Goal: Task Accomplishment & Management: Manage account settings

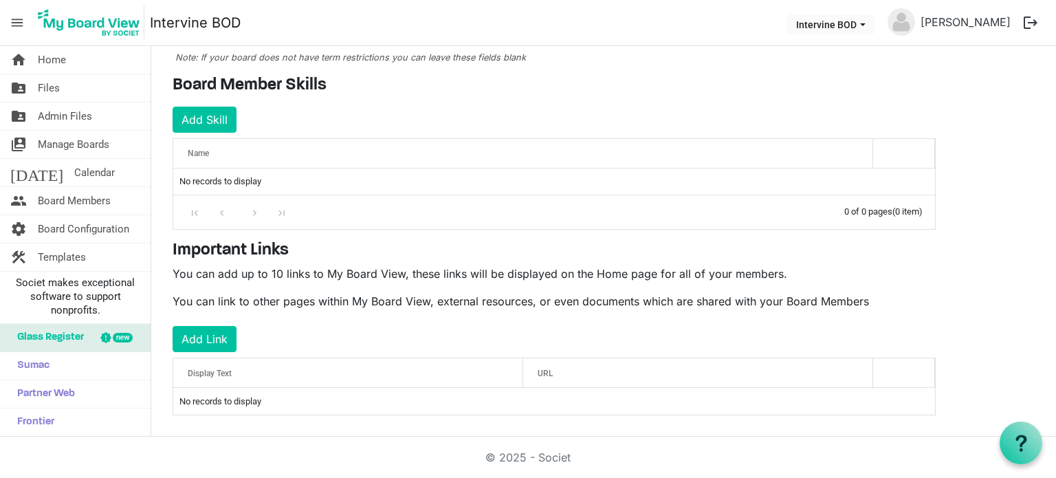
scroll to position [187, 0]
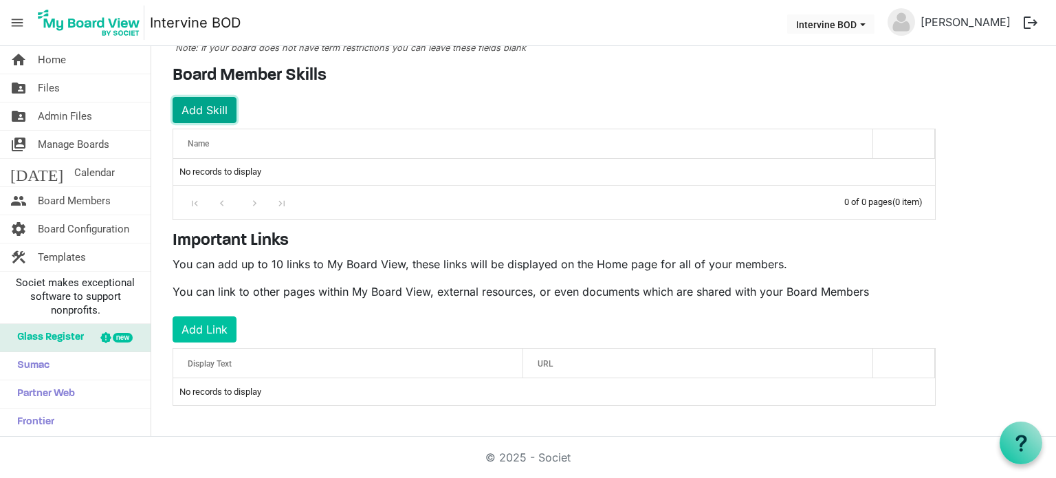
click at [204, 102] on button "Add Skill" at bounding box center [205, 110] width 64 height 26
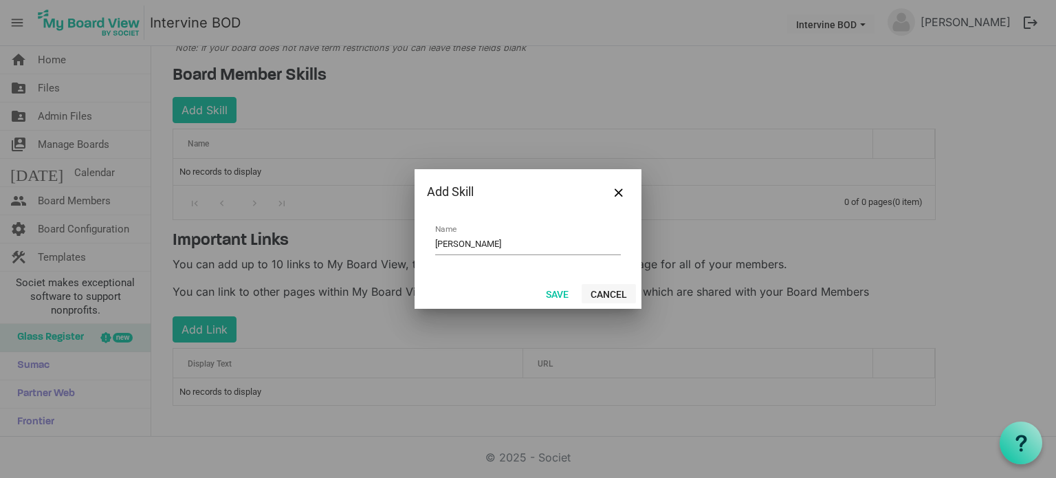
type input "Mike"
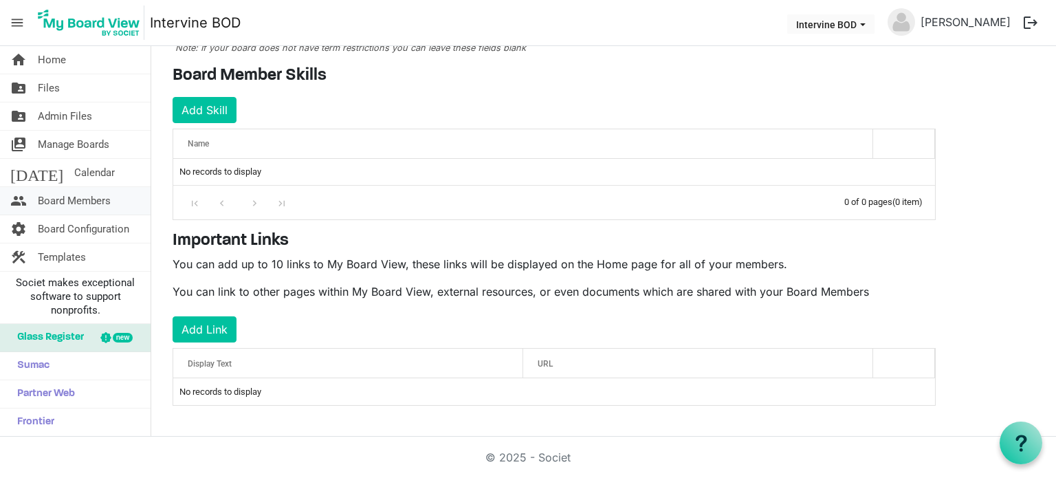
click at [96, 199] on span "Board Members" at bounding box center [74, 201] width 73 height 28
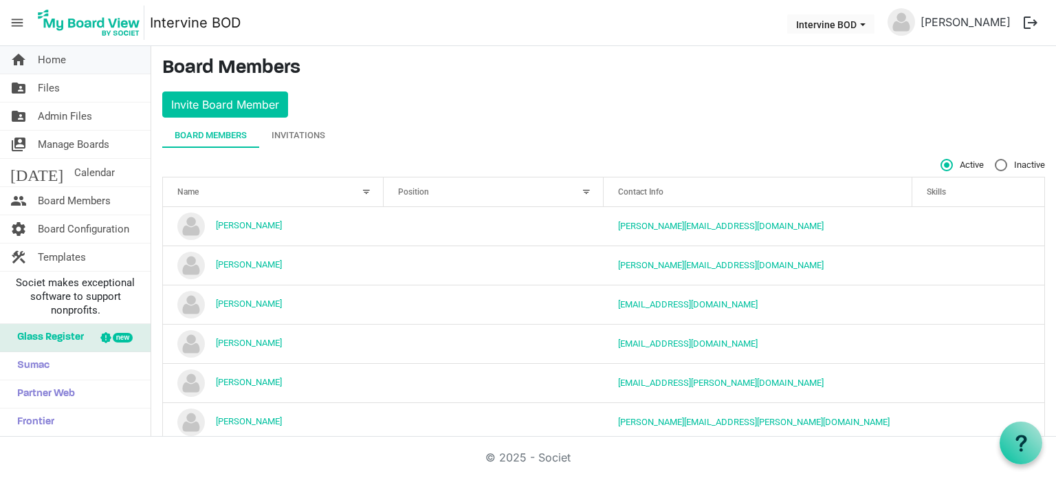
click at [51, 59] on span "Home" at bounding box center [52, 60] width 28 height 28
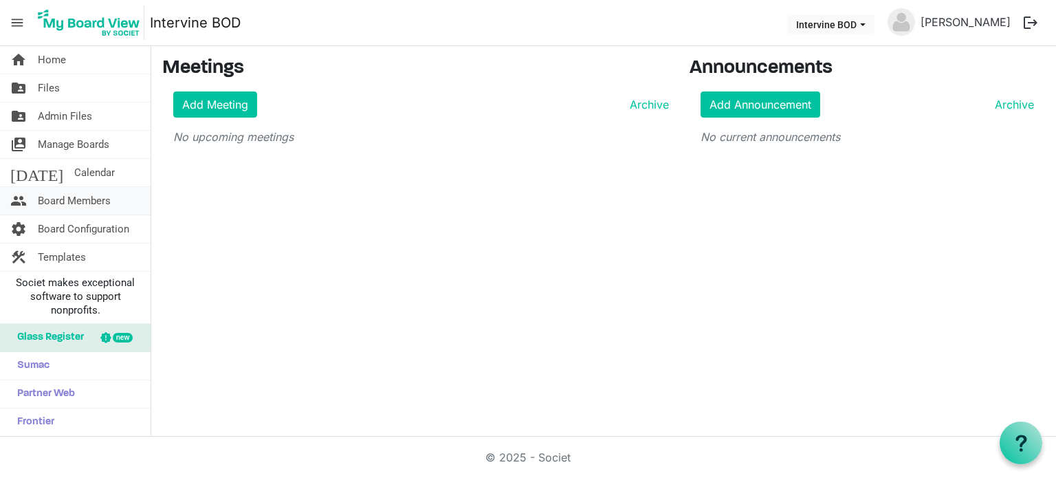
click at [93, 196] on span "Board Members" at bounding box center [74, 201] width 73 height 28
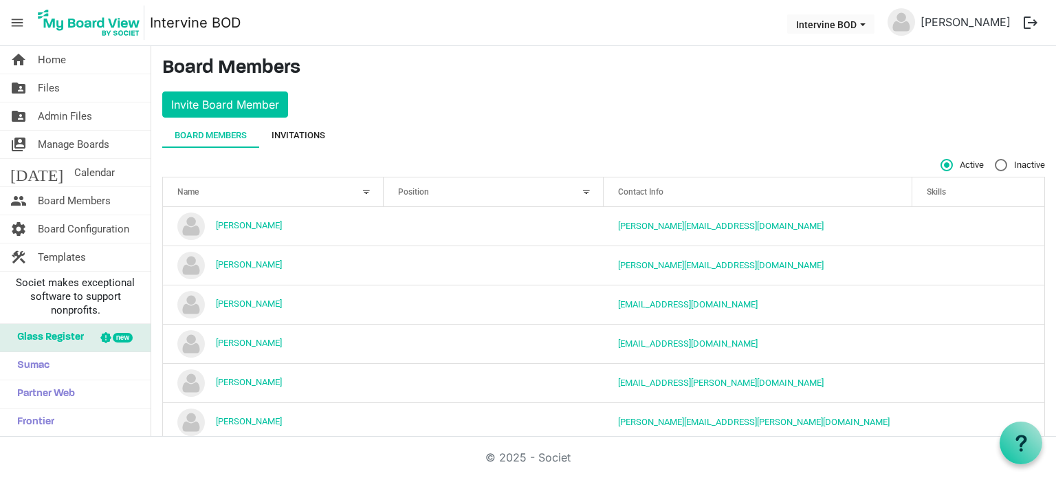
click at [305, 133] on div "Invitations" at bounding box center [299, 136] width 54 height 14
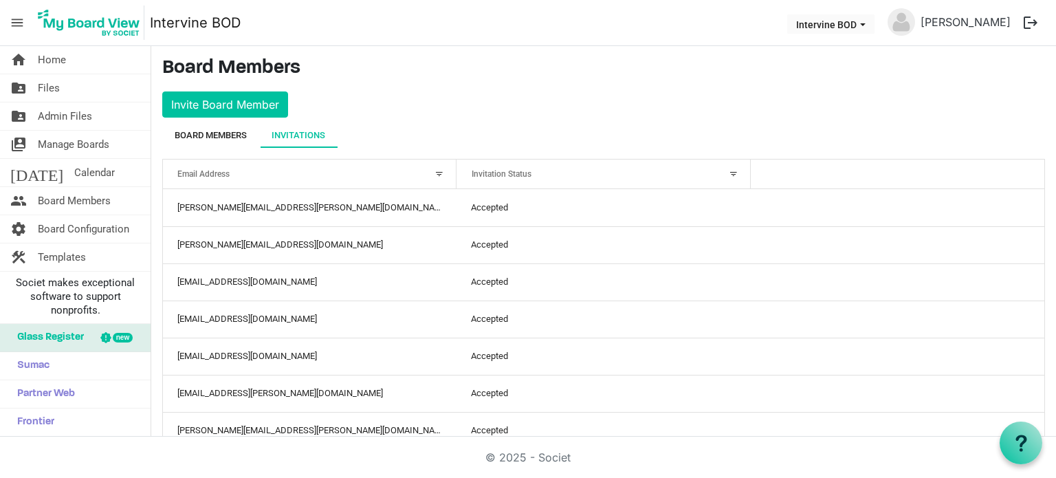
click at [217, 124] on div "Board Members" at bounding box center [211, 135] width 72 height 25
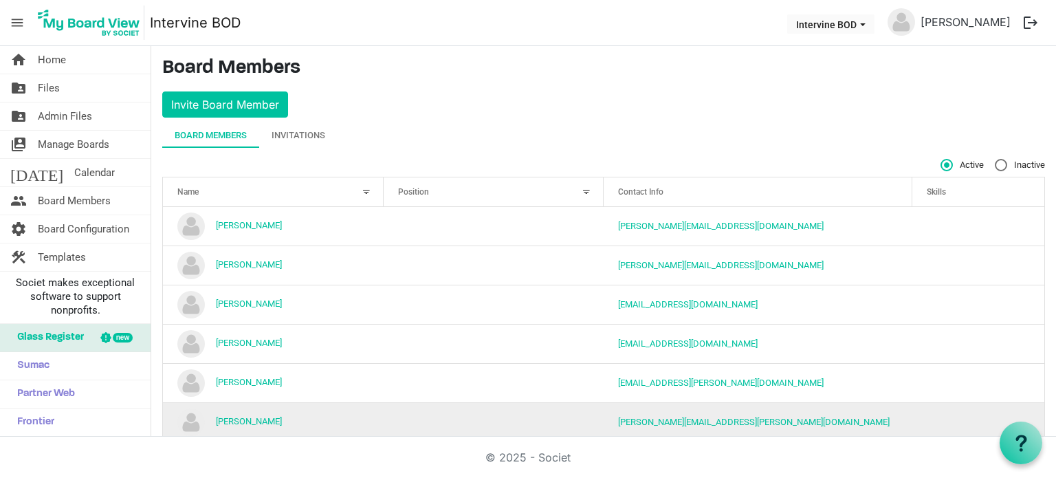
click at [384, 423] on td "column header Position" at bounding box center [494, 421] width 221 height 39
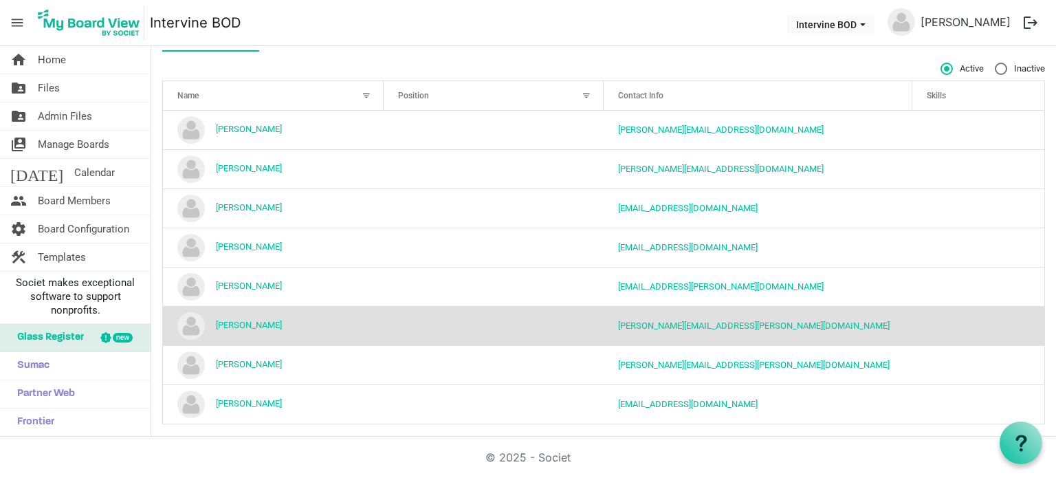
scroll to position [104, 0]
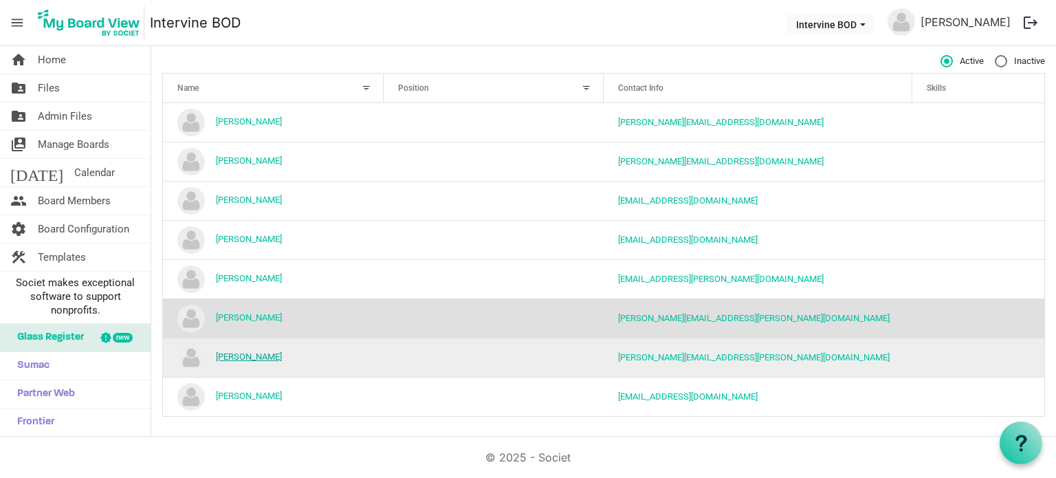
click at [253, 351] on link "Michael Chocholak" at bounding box center [249, 356] width 66 height 10
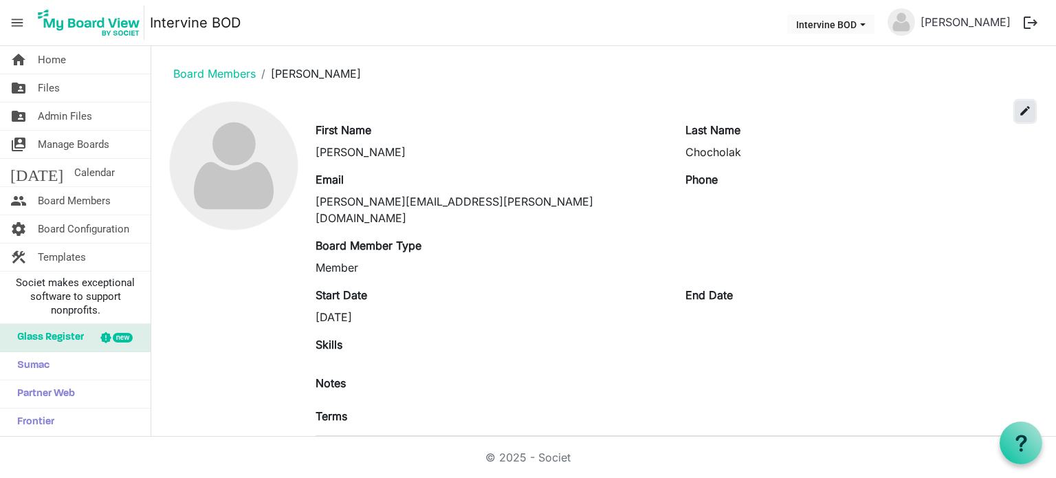
click at [1019, 113] on span "edit" at bounding box center [1025, 111] width 12 height 12
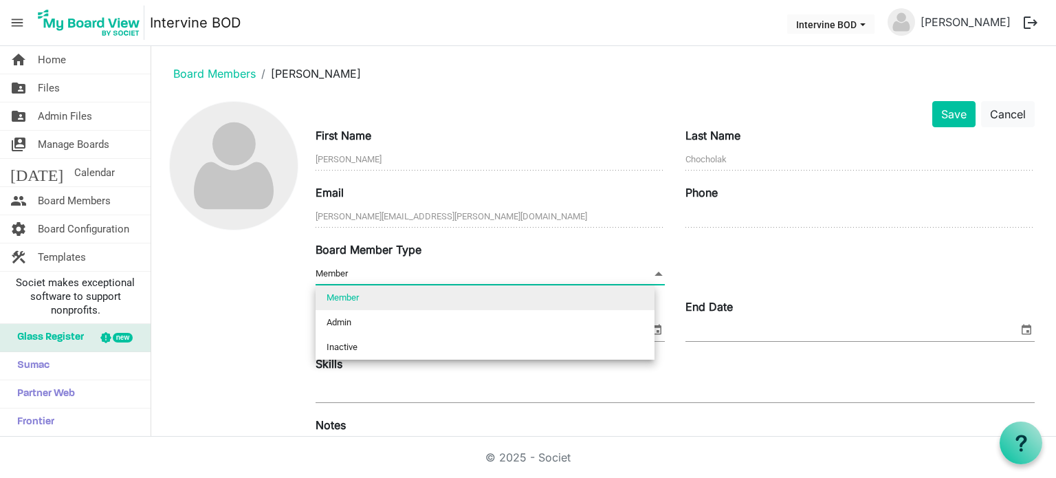
click at [653, 269] on span at bounding box center [659, 273] width 12 height 15
click at [543, 322] on li "Admin" at bounding box center [485, 322] width 339 height 25
type input "Admin"
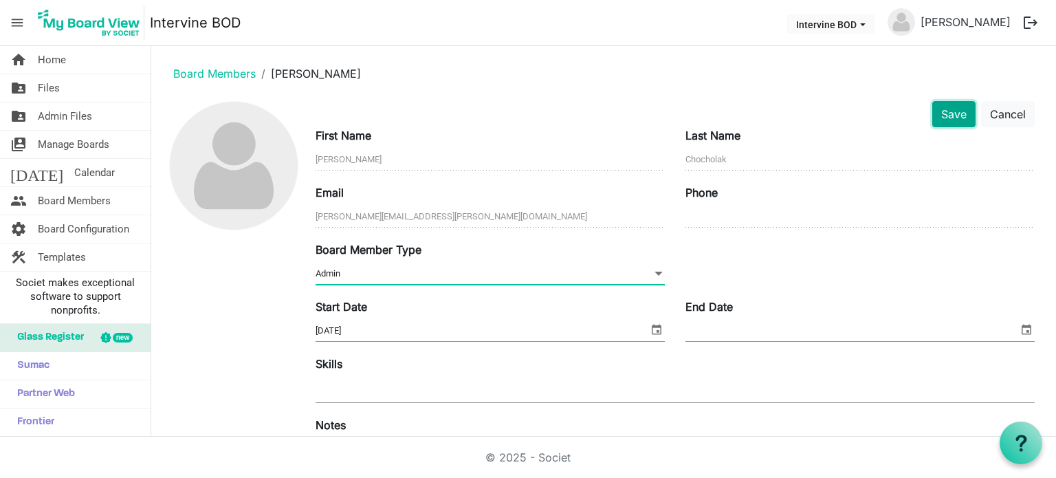
click at [933, 105] on button "Save" at bounding box center [953, 114] width 43 height 26
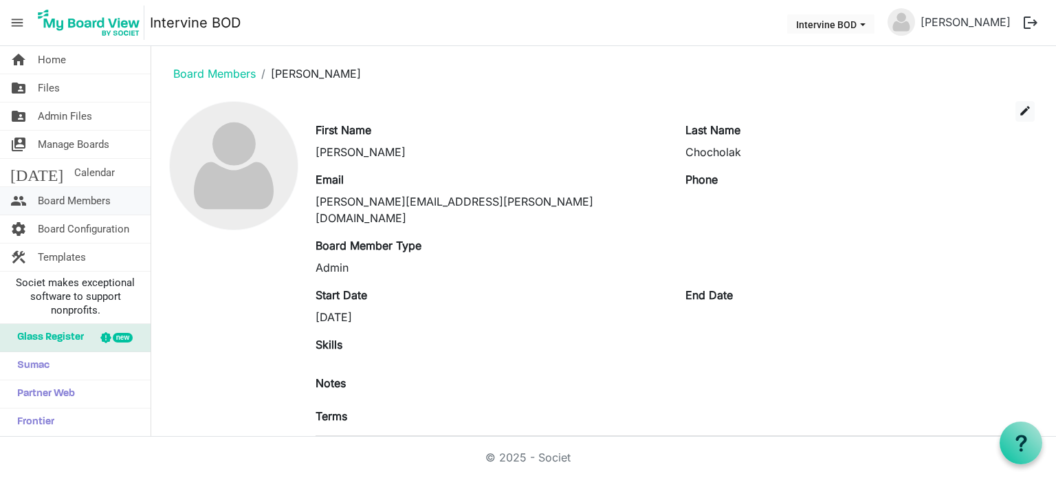
click at [93, 198] on span "Board Members" at bounding box center [74, 201] width 73 height 28
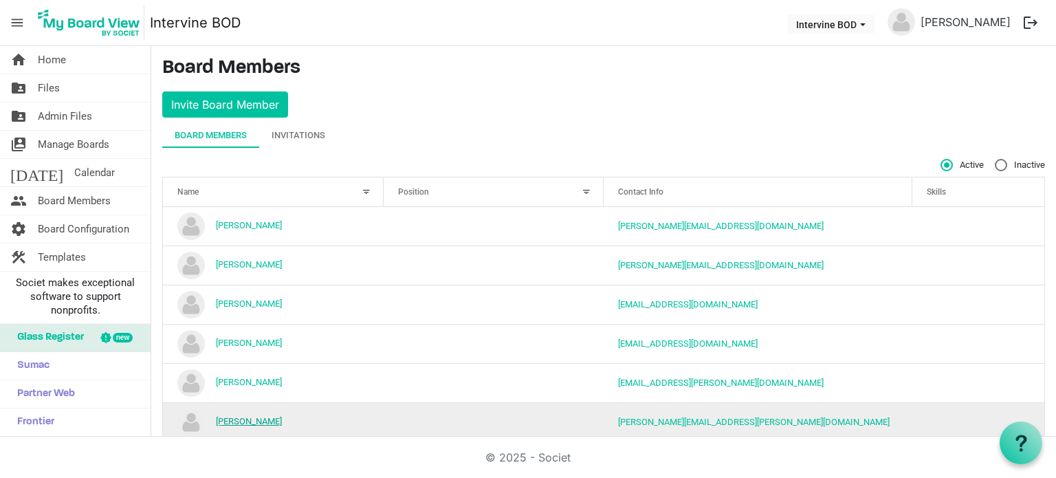
click at [257, 418] on link "[PERSON_NAME]" at bounding box center [249, 421] width 66 height 10
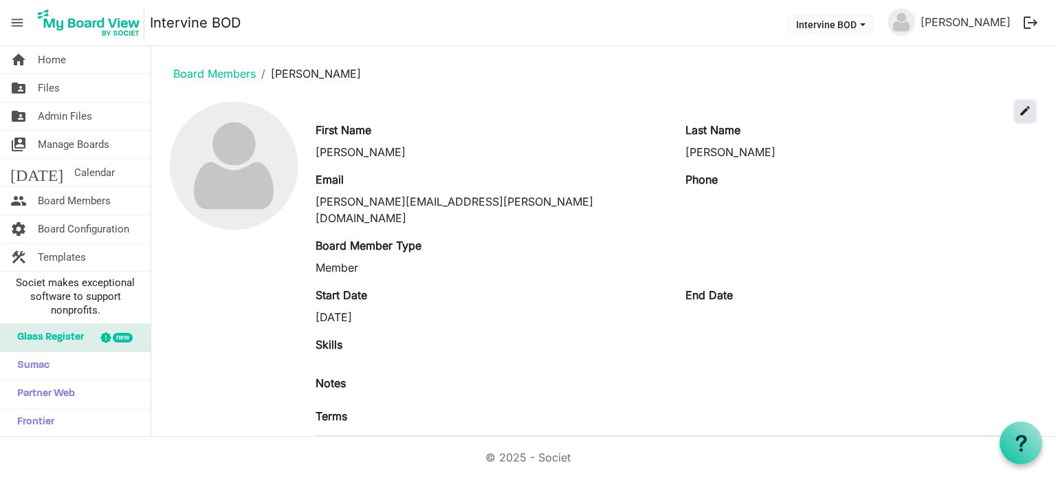
click at [1019, 109] on span "edit" at bounding box center [1025, 111] width 12 height 12
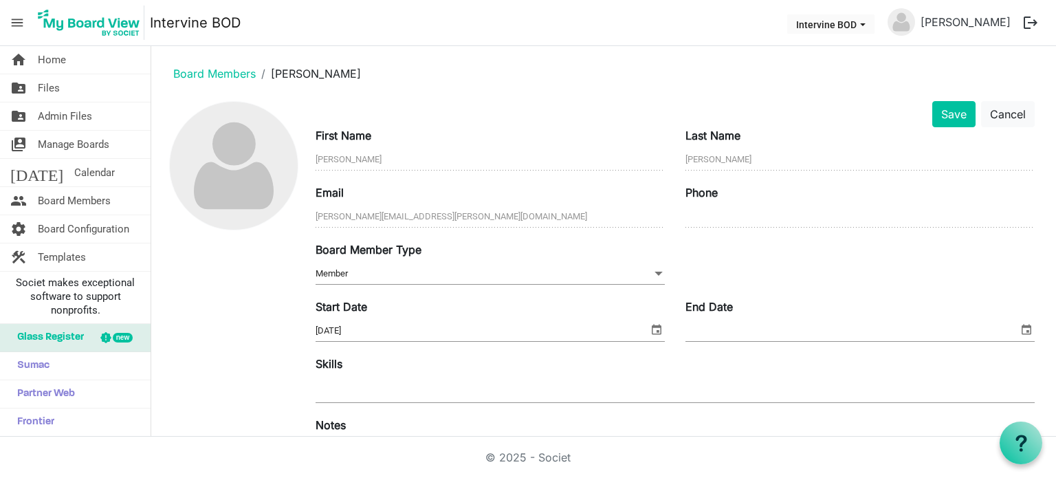
click at [653, 271] on span at bounding box center [659, 273] width 12 height 15
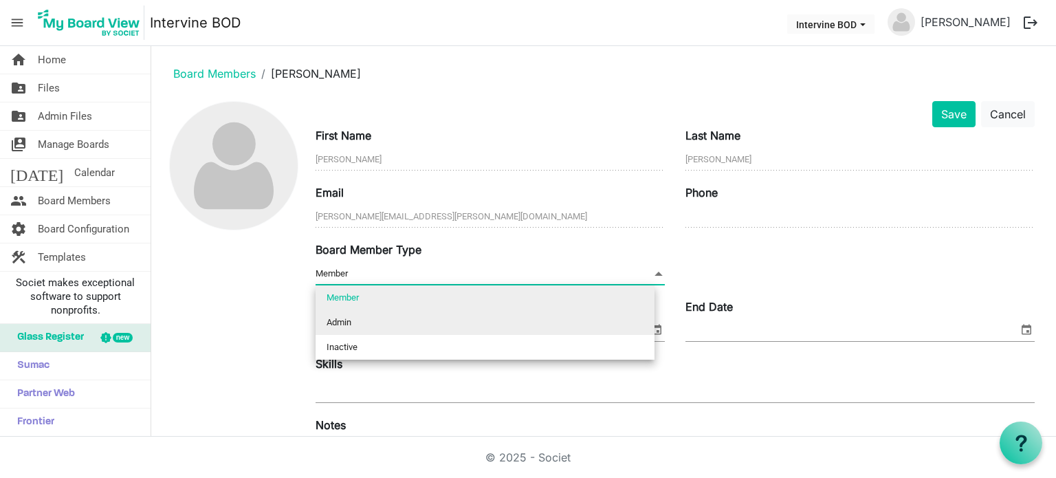
click at [484, 318] on li "Admin" at bounding box center [485, 322] width 339 height 25
type input "Admin"
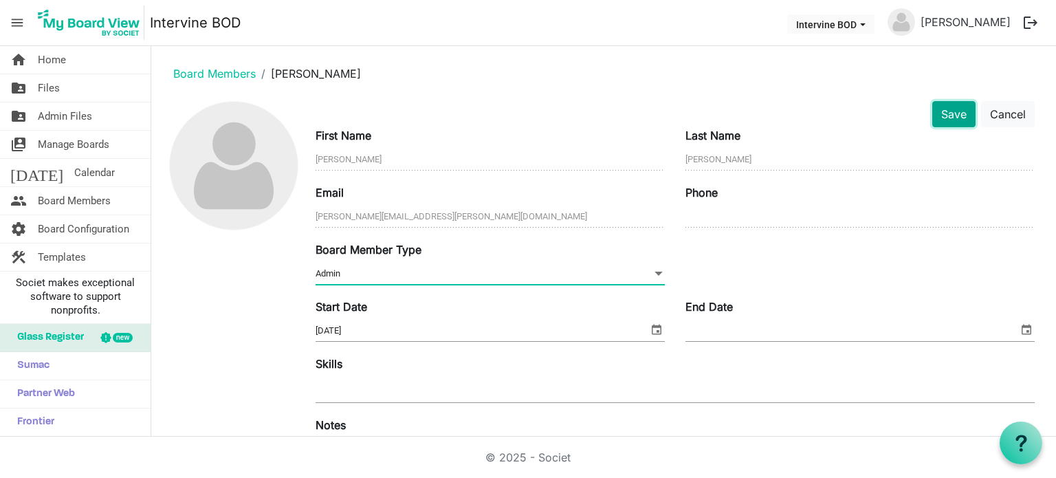
click at [939, 120] on button "Save" at bounding box center [953, 114] width 43 height 26
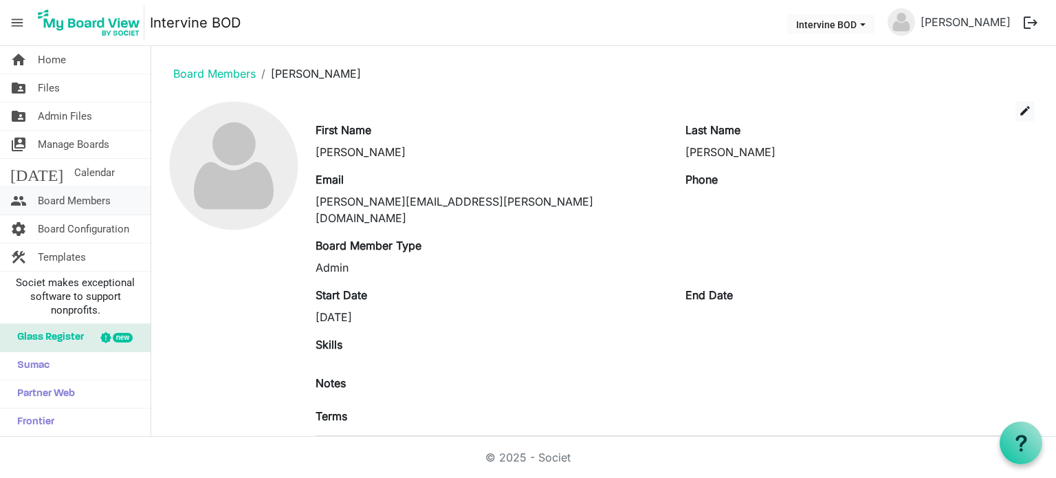
click at [78, 195] on span "Board Members" at bounding box center [74, 201] width 73 height 28
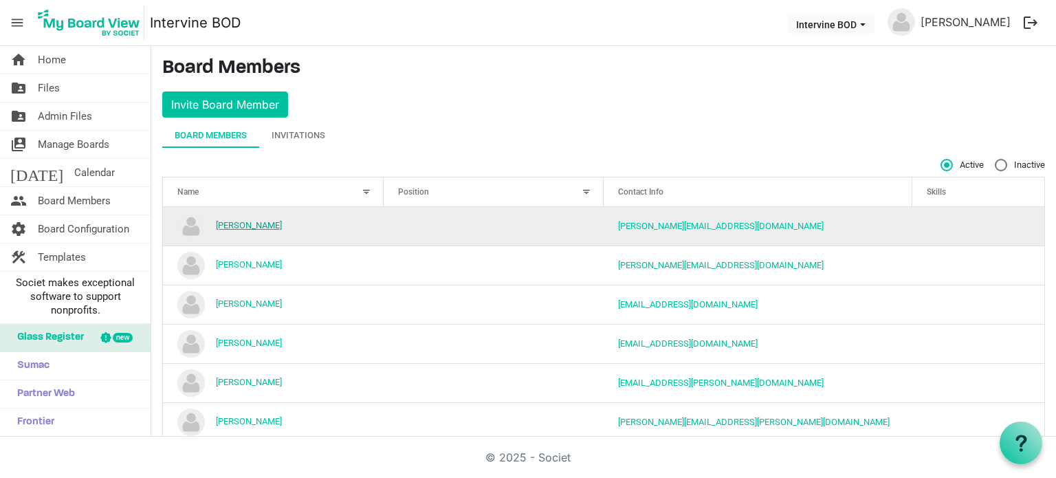
click at [257, 226] on link "[PERSON_NAME]" at bounding box center [249, 225] width 66 height 10
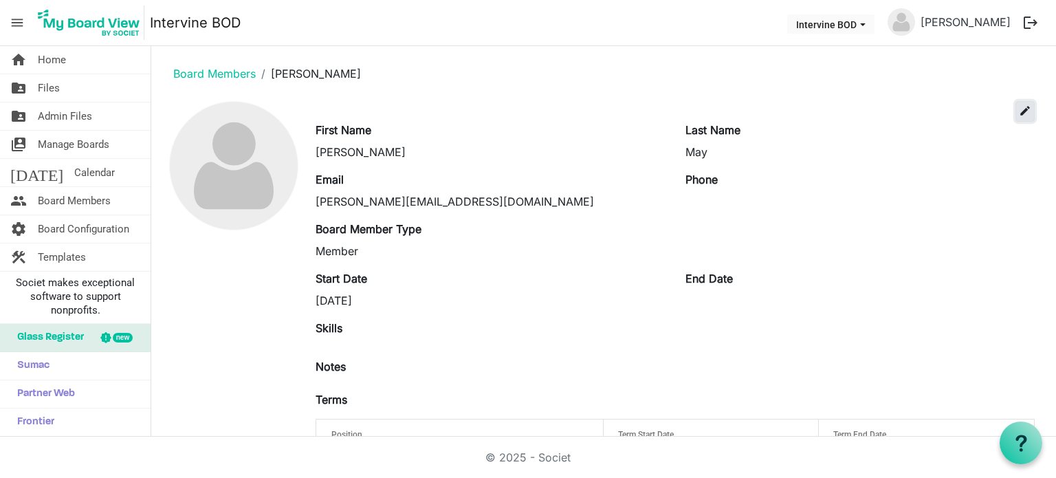
click at [1019, 112] on span "edit" at bounding box center [1025, 111] width 12 height 12
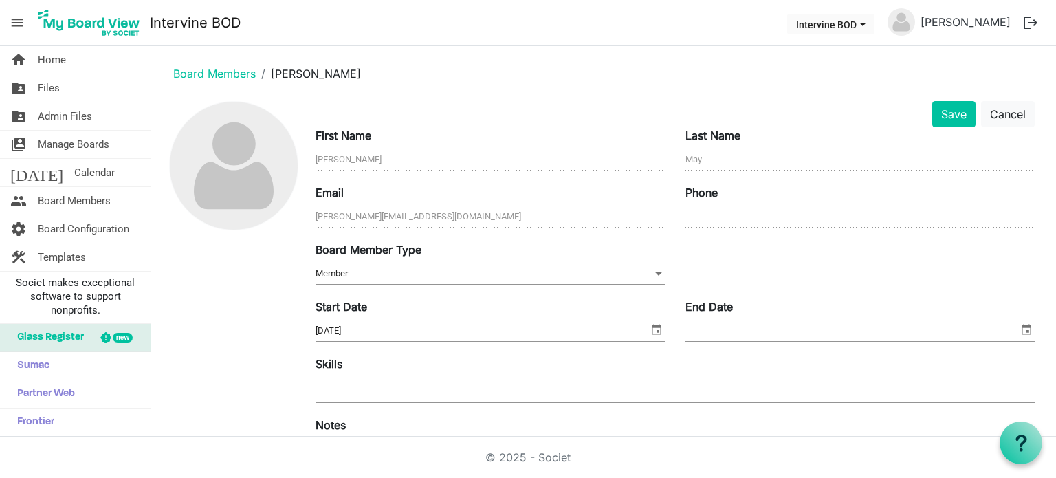
click at [653, 271] on span at bounding box center [659, 273] width 12 height 15
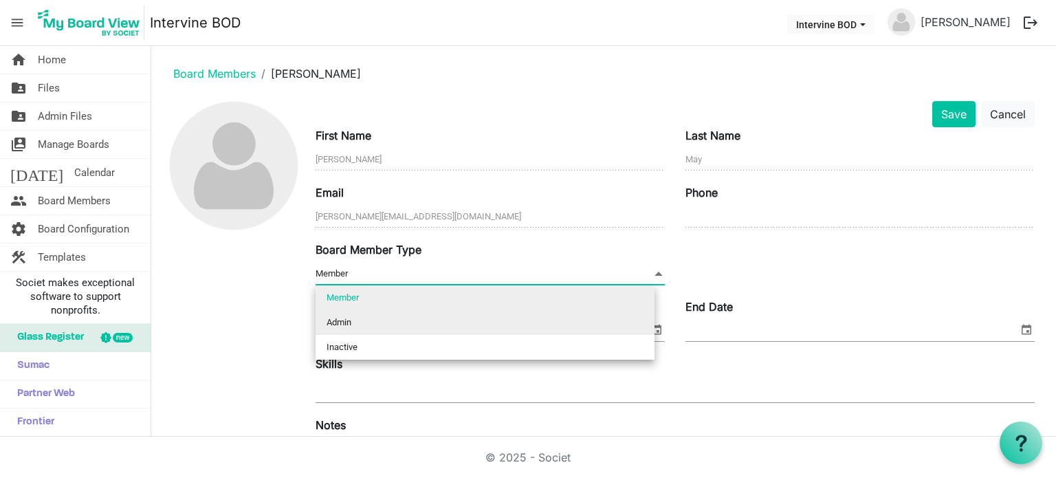
click at [523, 330] on li "Admin" at bounding box center [485, 322] width 339 height 25
type input "Admin"
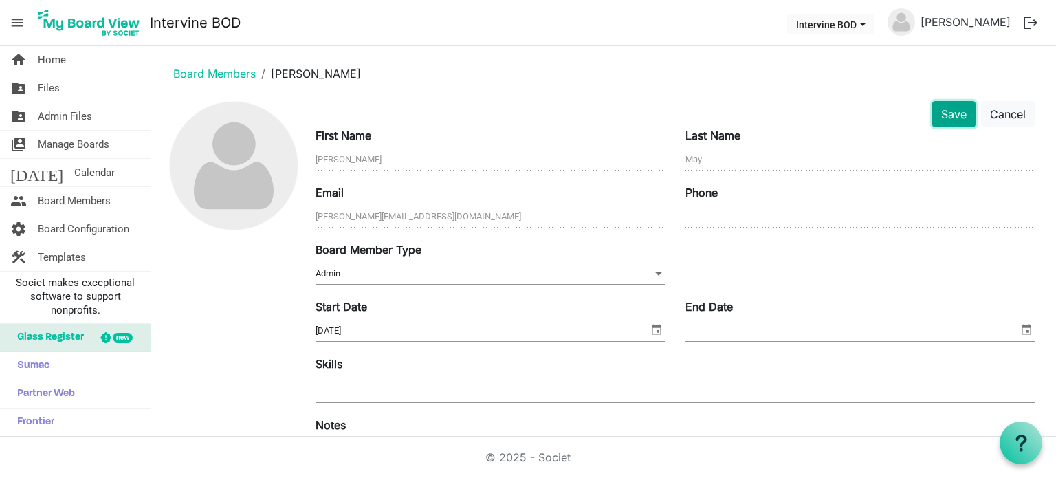
click at [941, 111] on button "Save" at bounding box center [953, 114] width 43 height 26
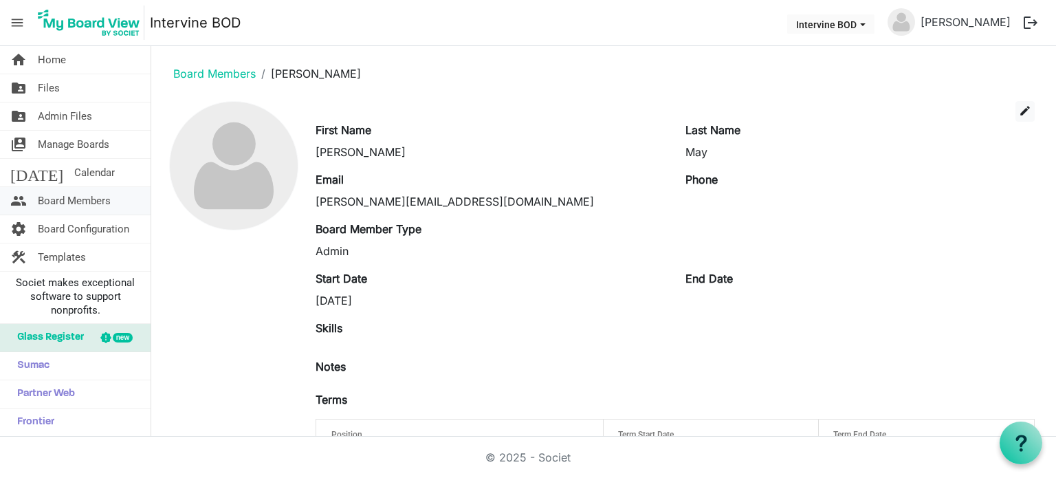
click at [87, 190] on span "Board Members" at bounding box center [74, 201] width 73 height 28
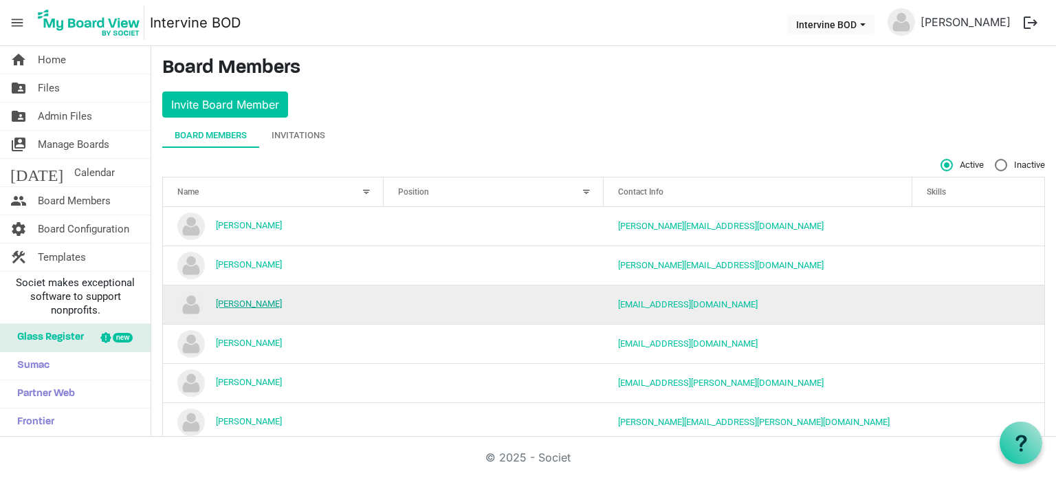
click at [267, 305] on link "Kerry Philipovitch" at bounding box center [249, 303] width 66 height 10
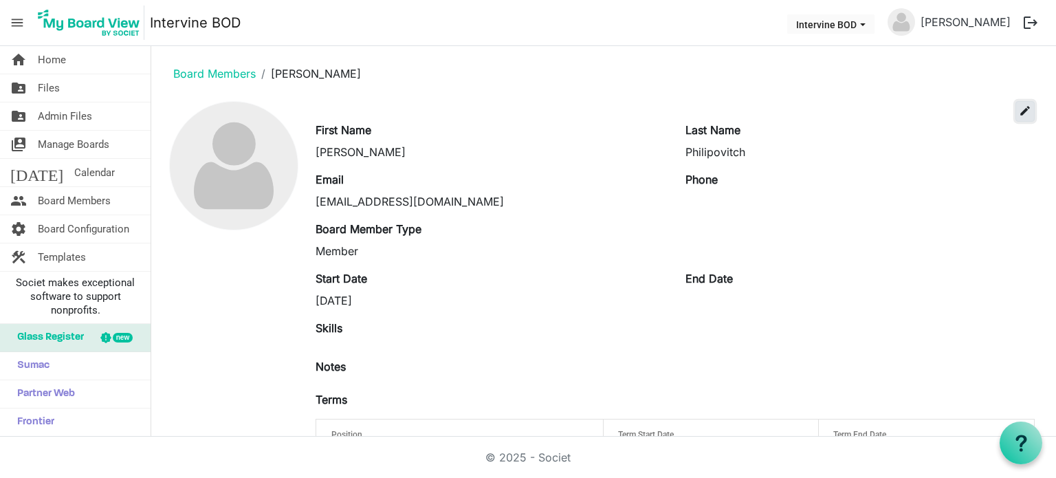
click at [1016, 118] on button "edit" at bounding box center [1025, 111] width 19 height 21
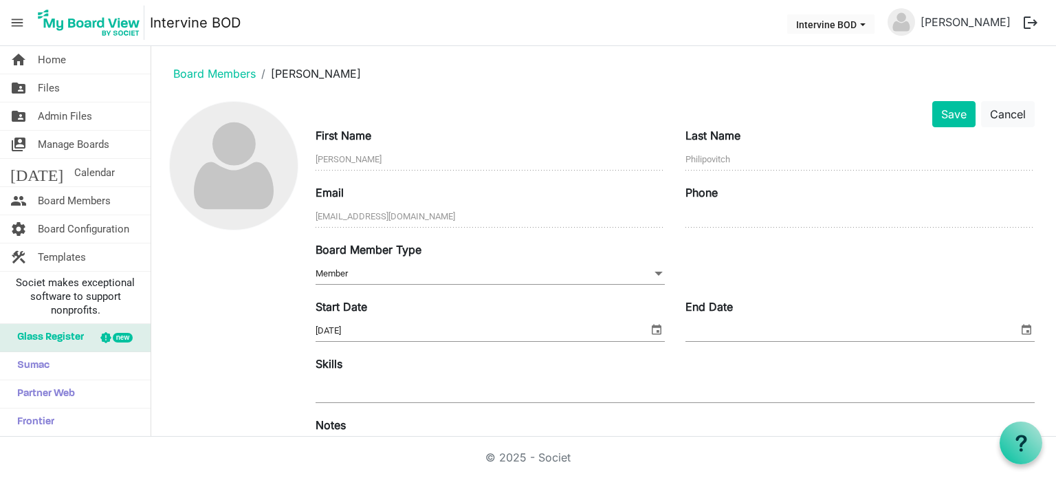
click at [549, 277] on span "Member Member" at bounding box center [490, 273] width 349 height 21
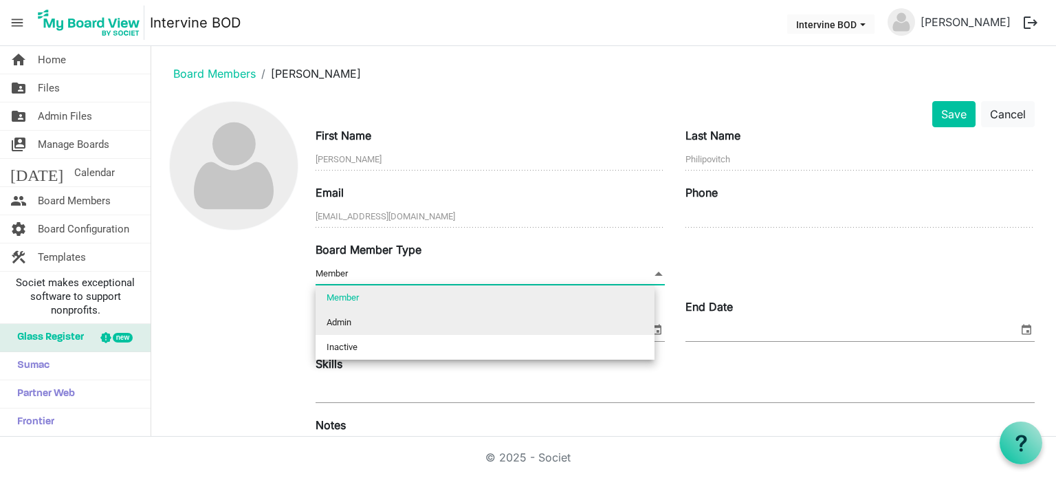
click at [536, 322] on li "Admin" at bounding box center [485, 322] width 339 height 25
type input "Admin"
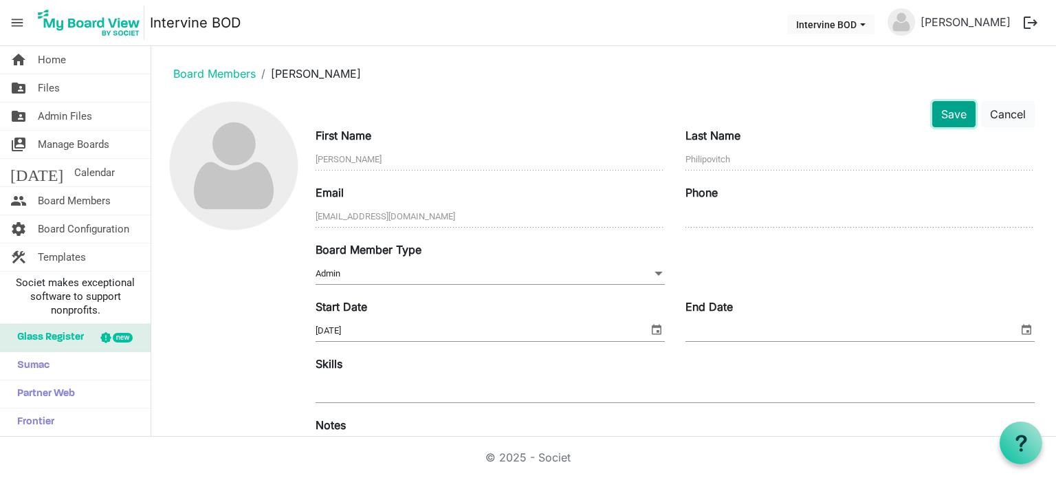
click at [944, 119] on button "Save" at bounding box center [953, 114] width 43 height 26
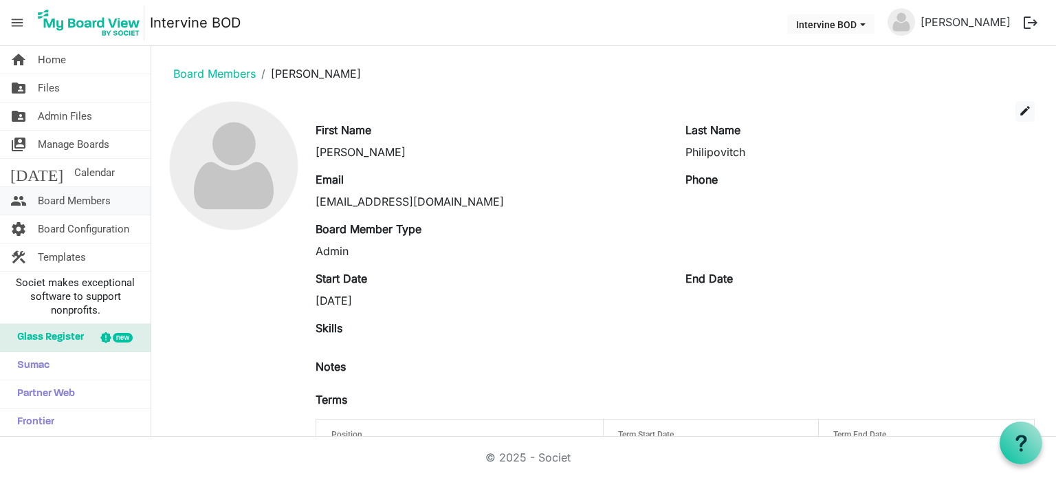
click at [95, 201] on span "Board Members" at bounding box center [74, 201] width 73 height 28
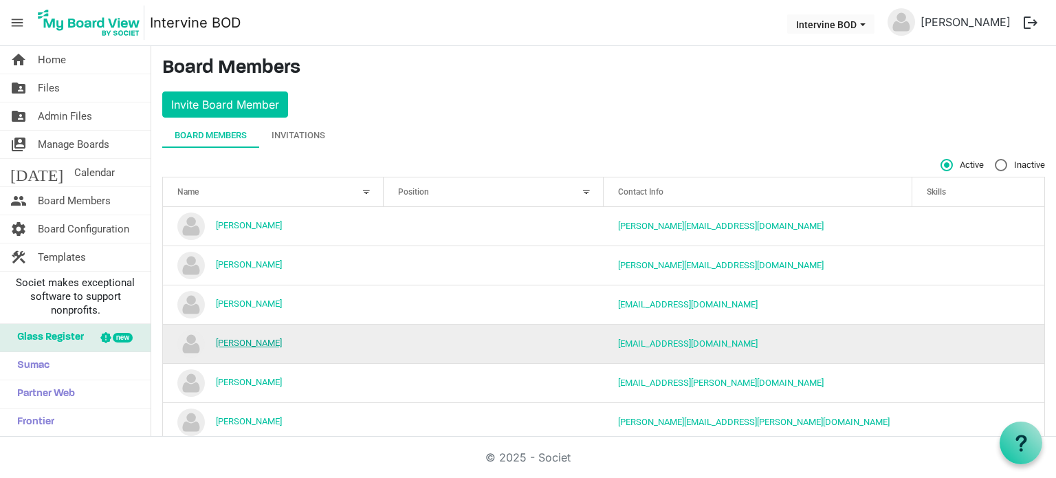
click at [243, 346] on link "[PERSON_NAME]" at bounding box center [249, 343] width 66 height 10
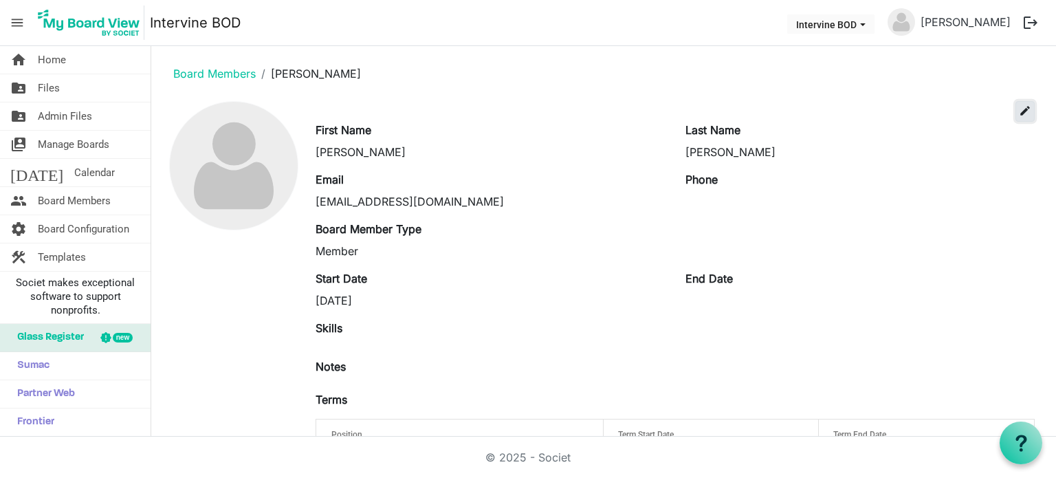
click at [1023, 105] on button "edit" at bounding box center [1025, 111] width 19 height 21
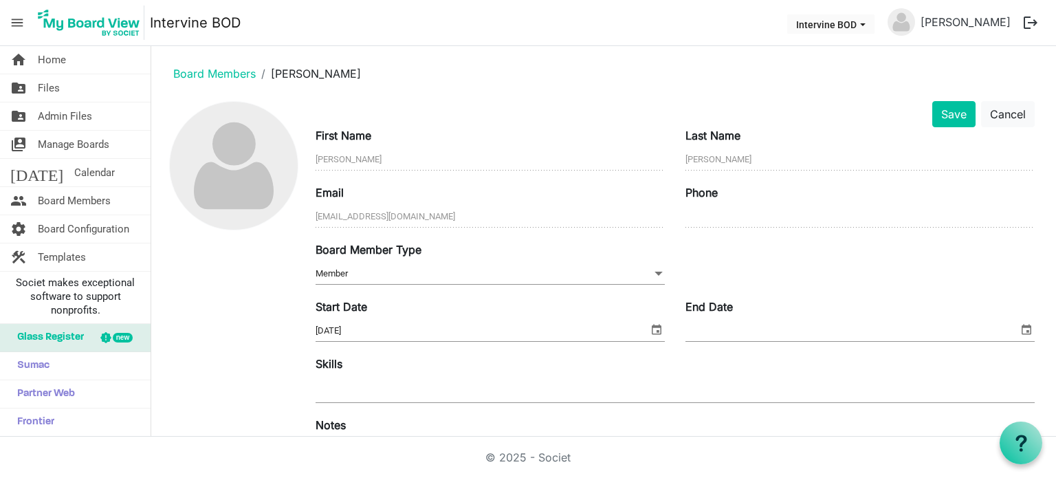
click at [536, 274] on span "Member Member" at bounding box center [490, 273] width 349 height 21
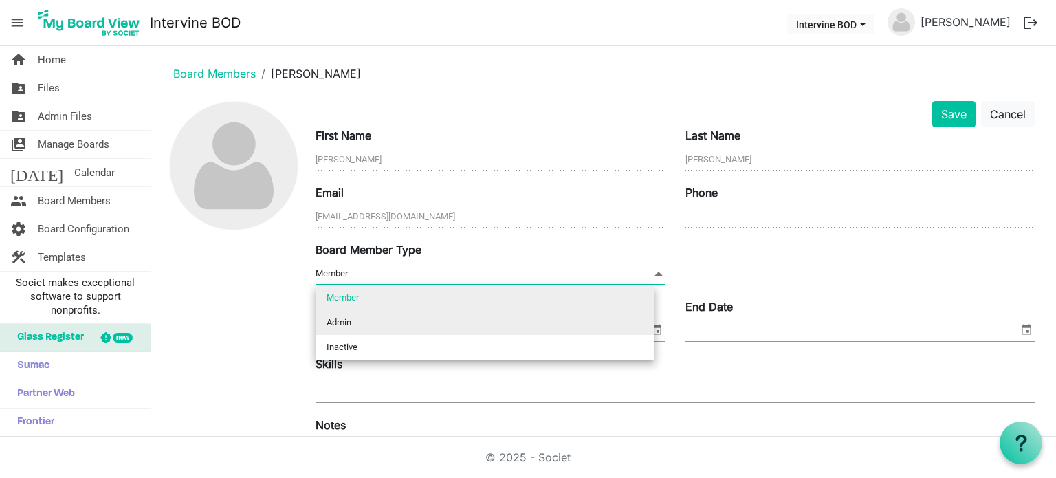
click at [514, 331] on li "Admin" at bounding box center [485, 322] width 339 height 25
type input "Admin"
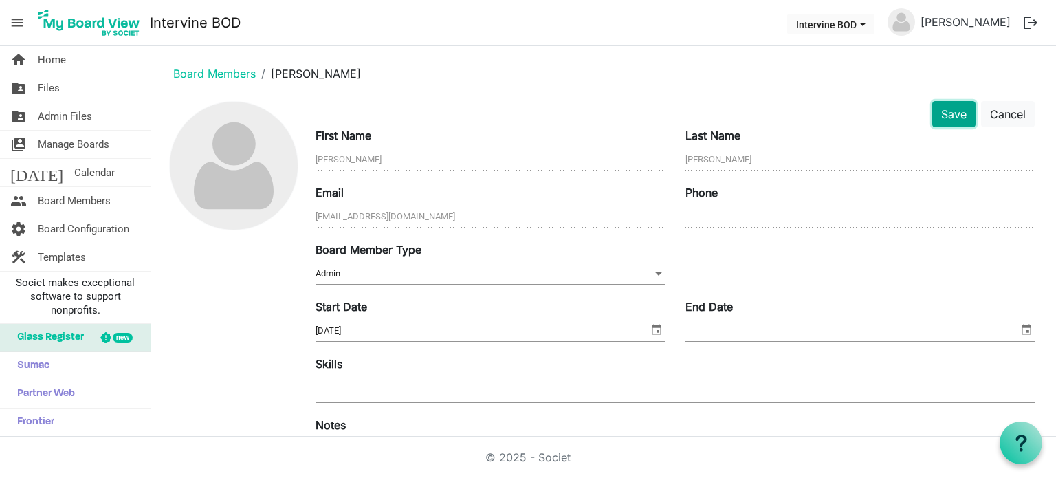
click at [949, 113] on button "Save" at bounding box center [953, 114] width 43 height 26
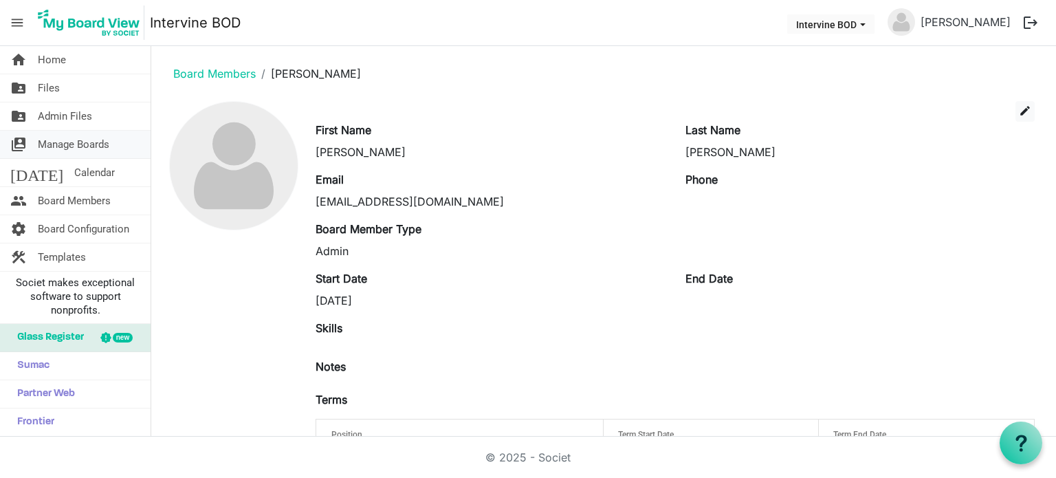
click at [79, 142] on span "Manage Boards" at bounding box center [74, 145] width 72 height 28
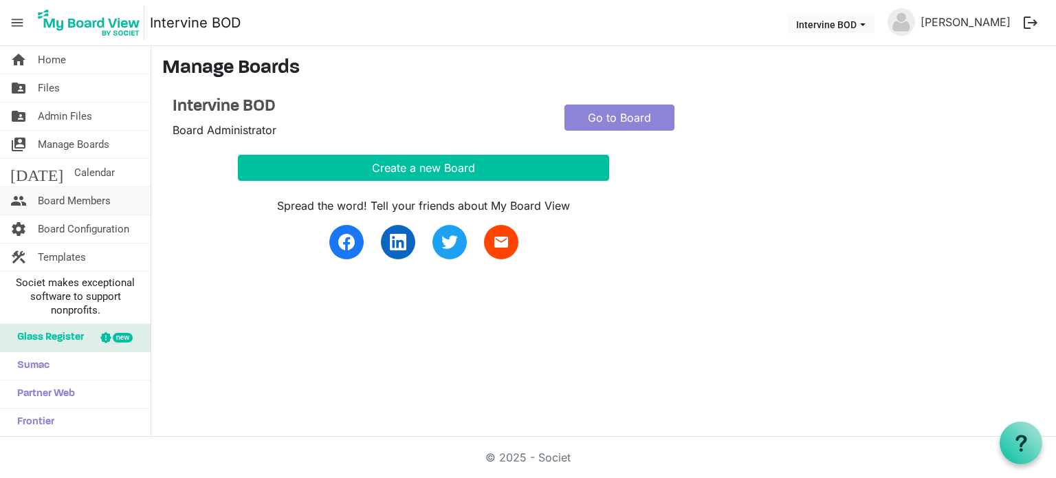
click at [68, 201] on span "Board Members" at bounding box center [74, 201] width 73 height 28
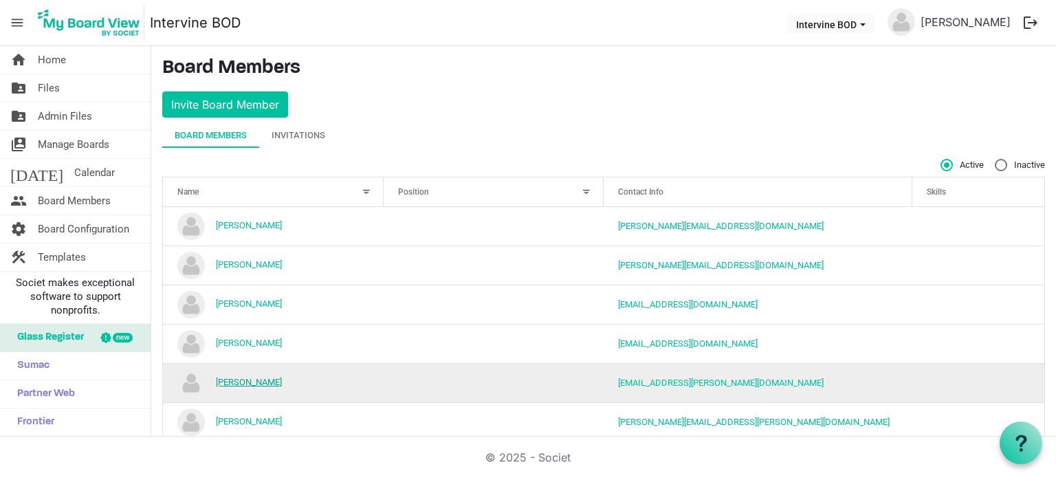
click at [265, 382] on link "[PERSON_NAME]" at bounding box center [249, 382] width 66 height 10
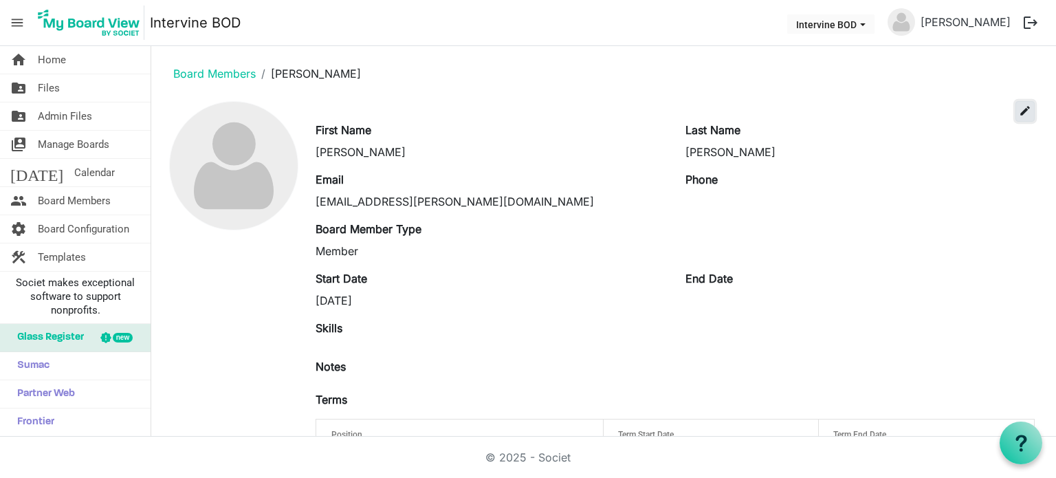
click at [1016, 118] on button "edit" at bounding box center [1025, 111] width 19 height 21
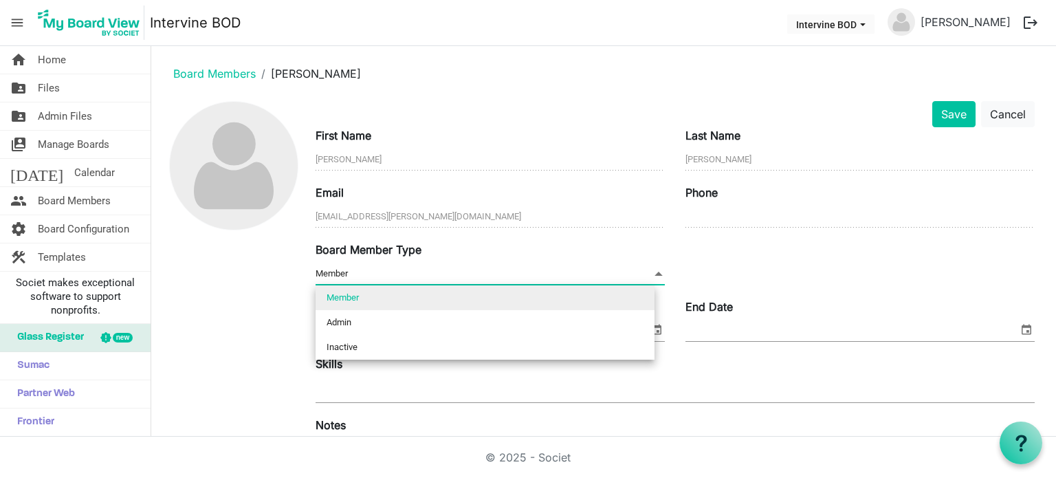
click at [641, 283] on span "Member Member" at bounding box center [490, 273] width 349 height 21
click at [602, 329] on li "Admin" at bounding box center [485, 322] width 339 height 25
type input "Admin"
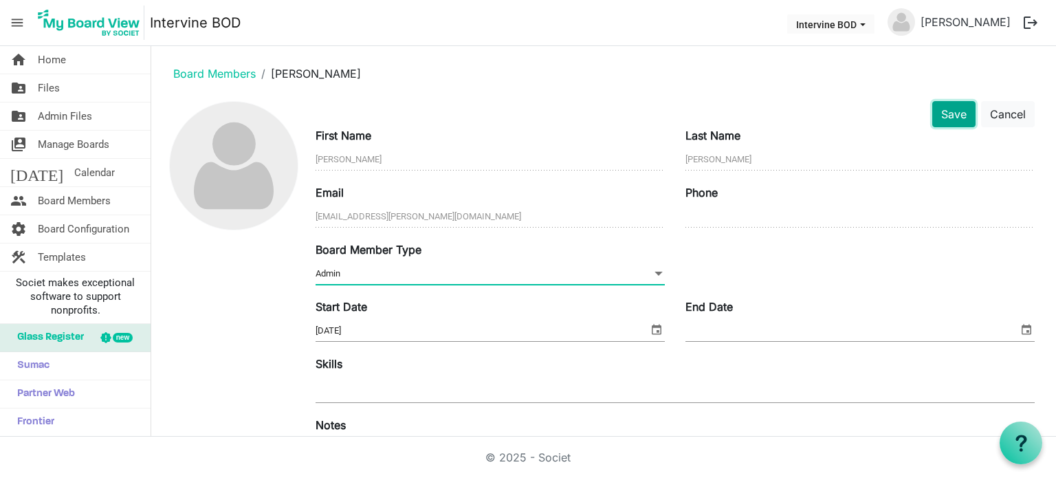
click at [944, 116] on button "Save" at bounding box center [953, 114] width 43 height 26
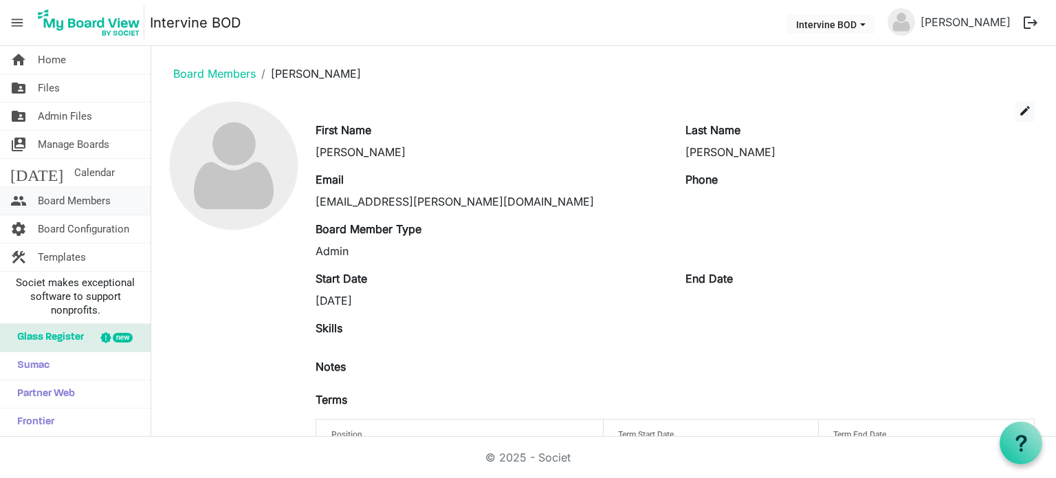
click at [100, 204] on span "Board Members" at bounding box center [74, 201] width 73 height 28
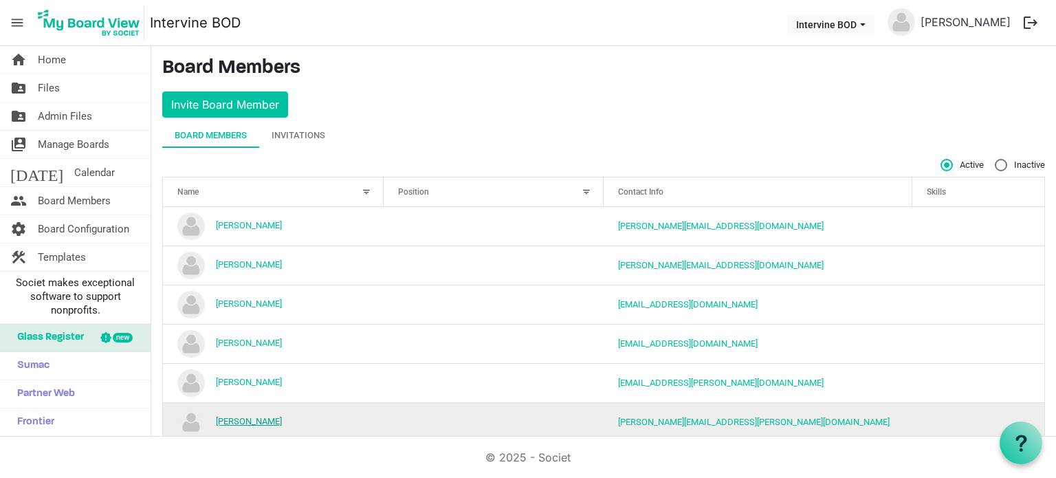
click at [262, 423] on link "Michael Borck" at bounding box center [249, 421] width 66 height 10
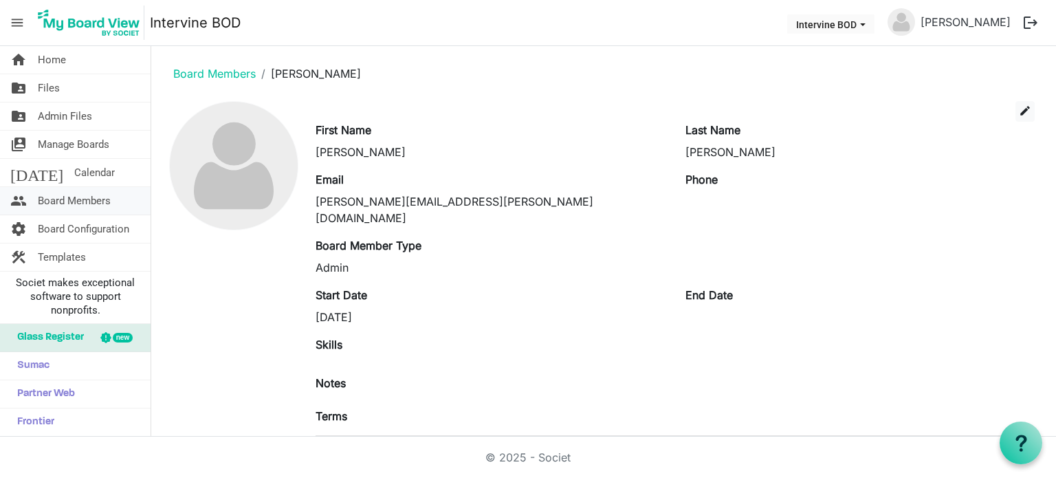
click at [102, 203] on span "Board Members" at bounding box center [74, 201] width 73 height 28
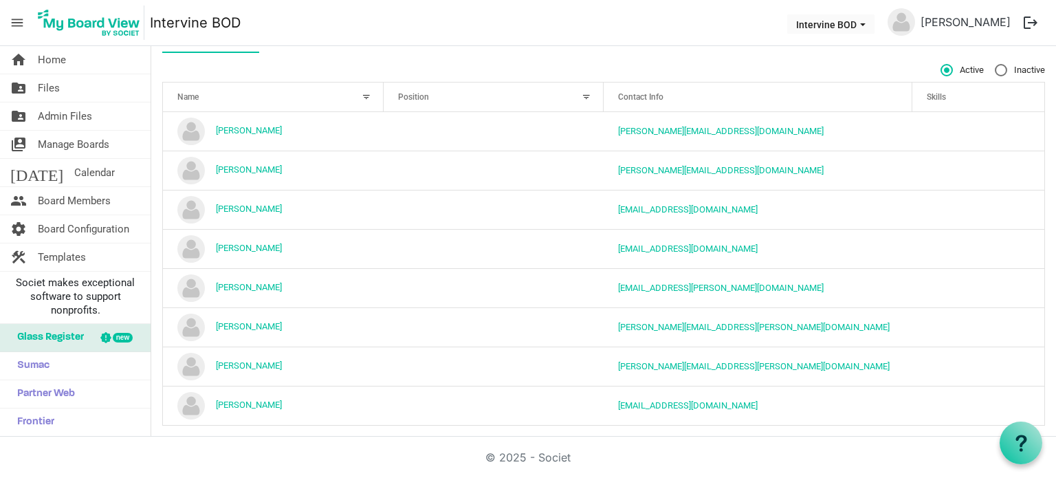
scroll to position [104, 0]
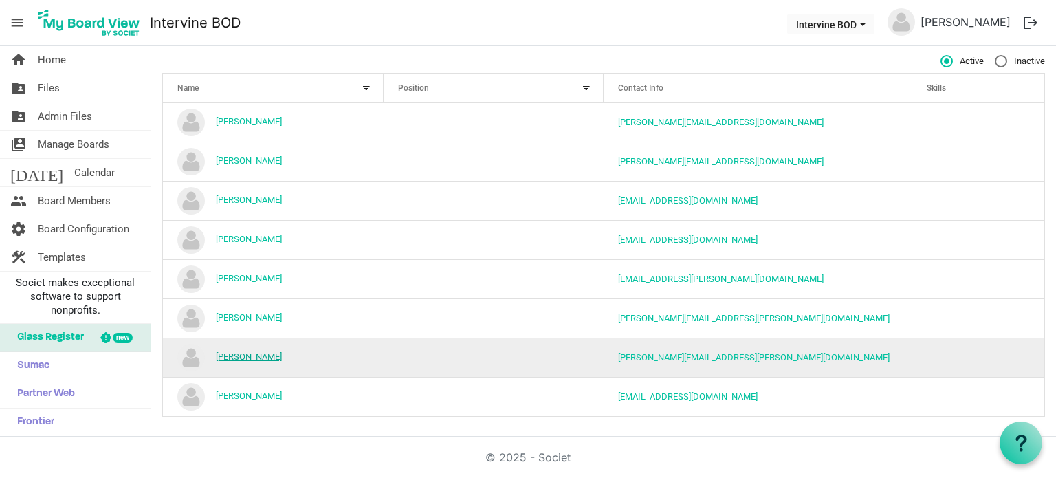
click at [265, 351] on link "Michael Chocholak" at bounding box center [249, 356] width 66 height 10
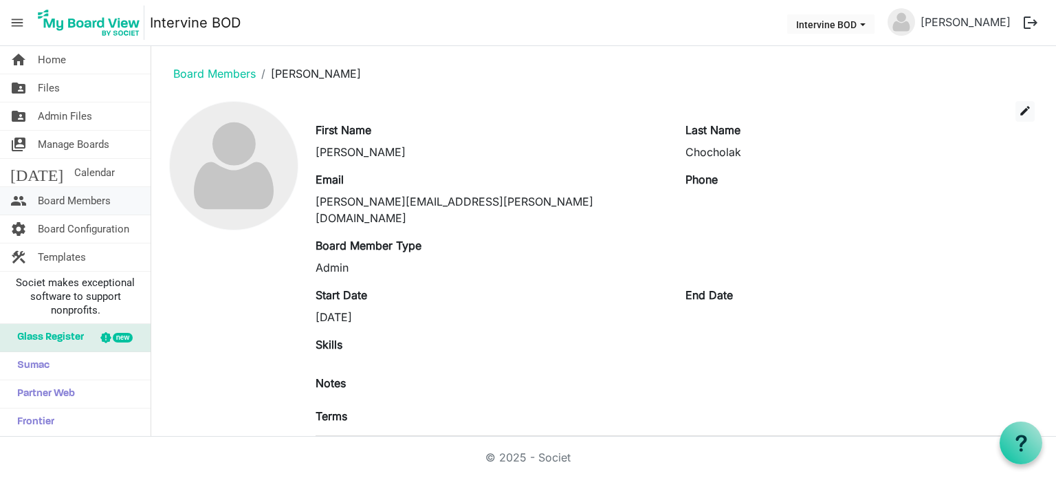
click at [112, 199] on link "people Board Members" at bounding box center [75, 201] width 151 height 28
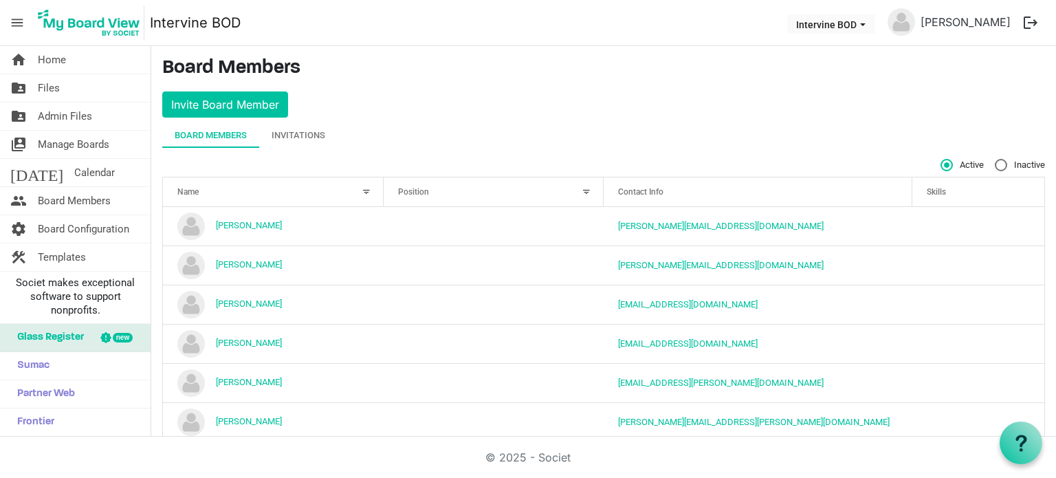
scroll to position [104, 0]
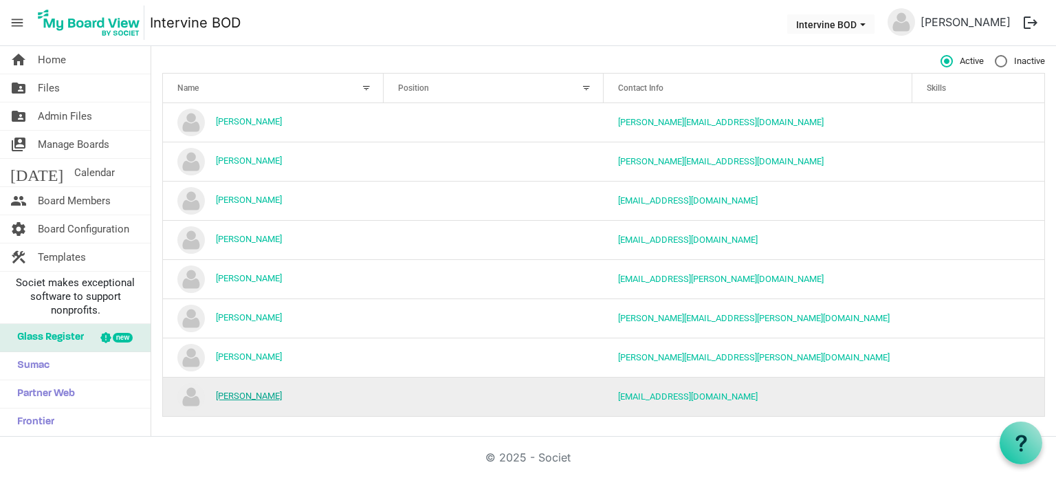
click at [282, 398] on link "[PERSON_NAME]" at bounding box center [249, 396] width 66 height 10
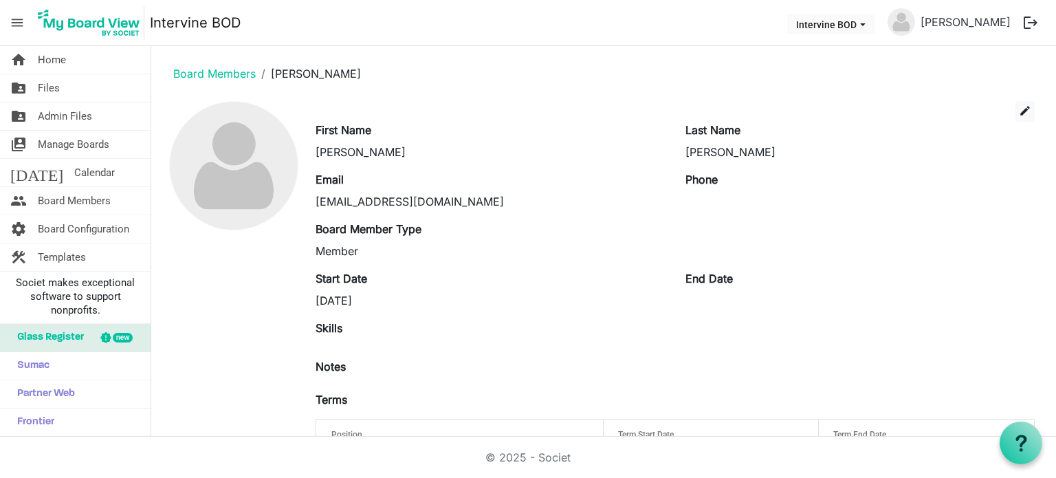
click at [436, 252] on div "Member" at bounding box center [490, 251] width 349 height 17
click at [1019, 105] on span "edit" at bounding box center [1025, 111] width 12 height 12
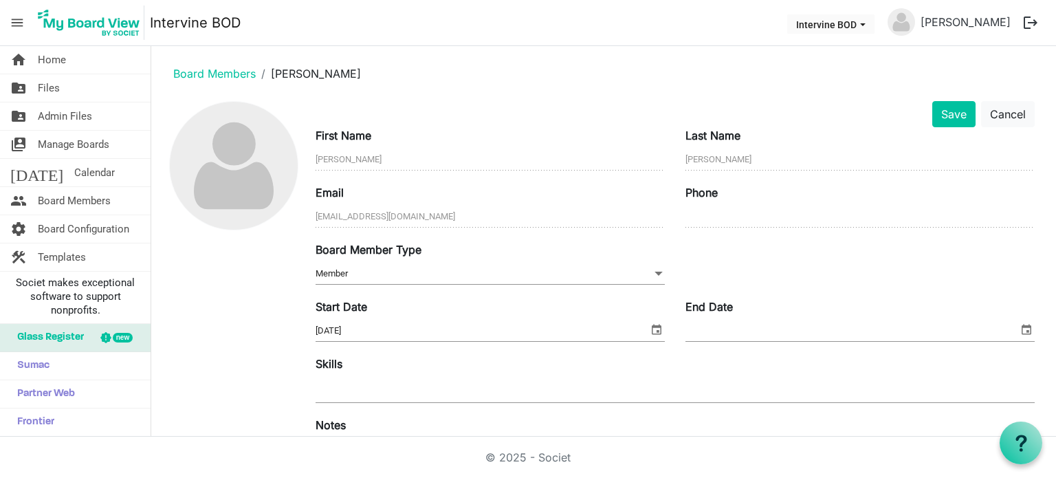
click at [653, 266] on span at bounding box center [659, 273] width 12 height 15
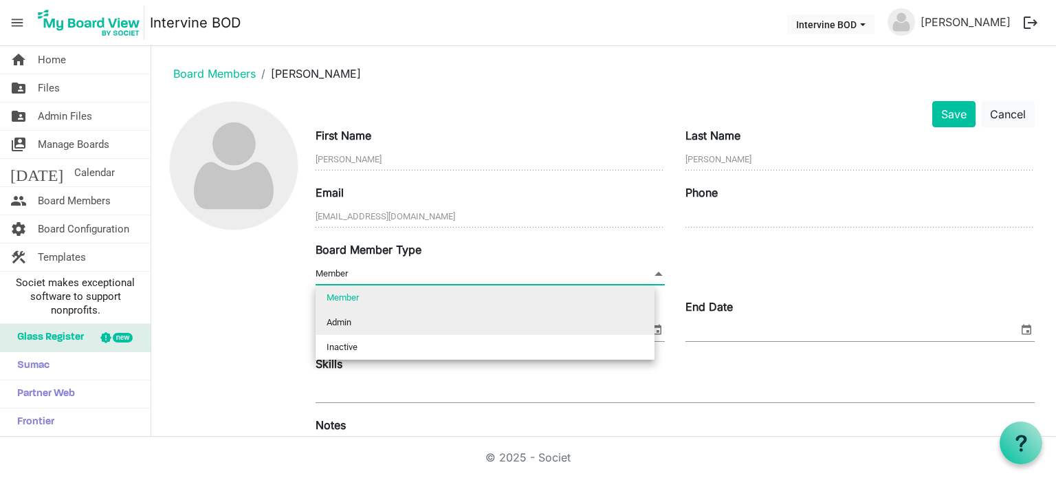
click at [505, 316] on li "Admin" at bounding box center [485, 322] width 339 height 25
type input "Admin"
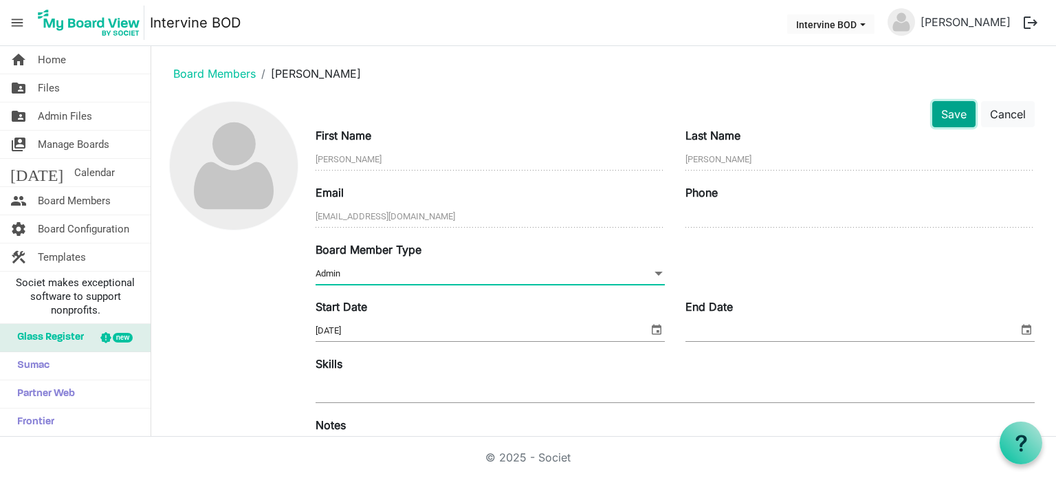
click at [946, 114] on button "Save" at bounding box center [953, 114] width 43 height 26
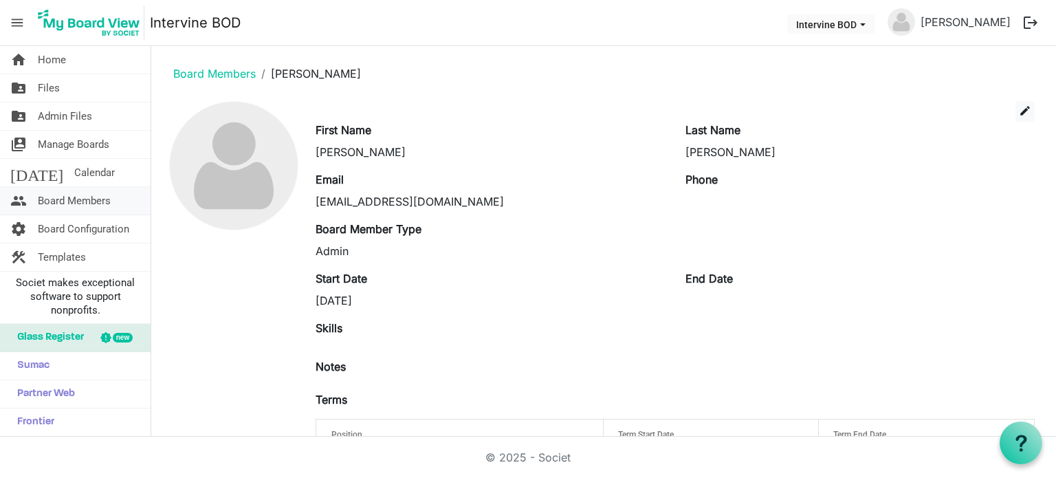
click at [94, 200] on span "Board Members" at bounding box center [74, 201] width 73 height 28
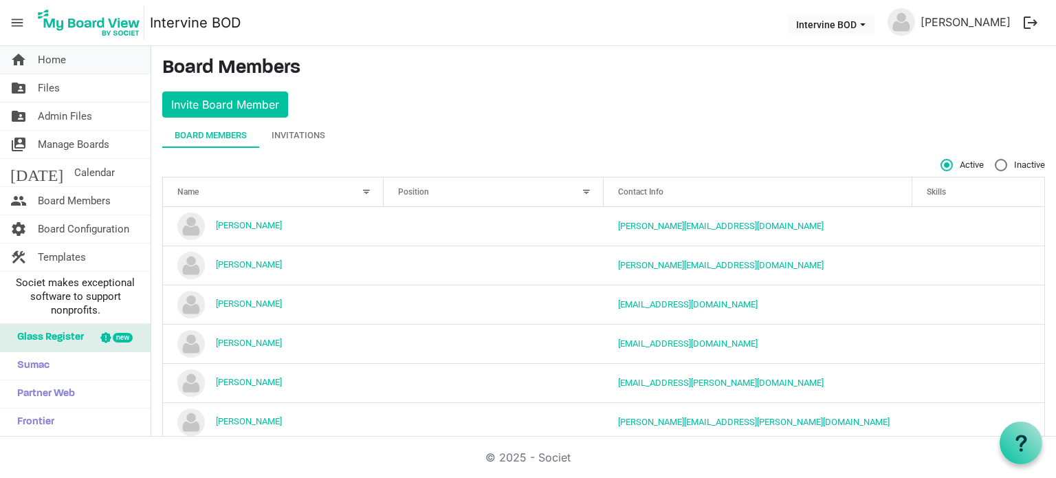
click at [52, 52] on span "Home" at bounding box center [52, 60] width 28 height 28
